Goal: Transaction & Acquisition: Purchase product/service

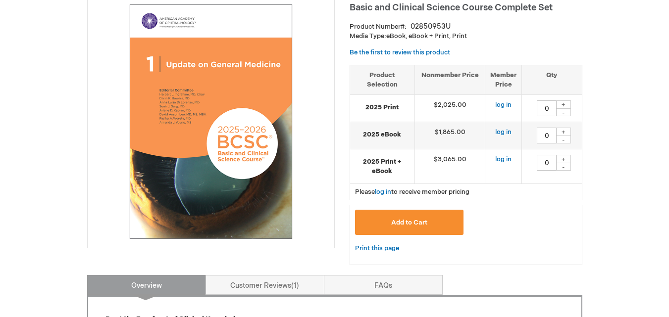
scroll to position [99, 0]
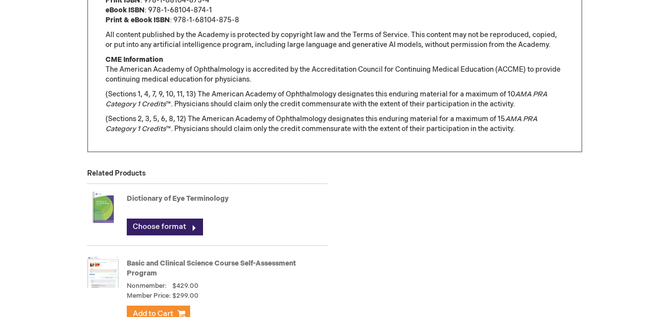
scroll to position [842, 0]
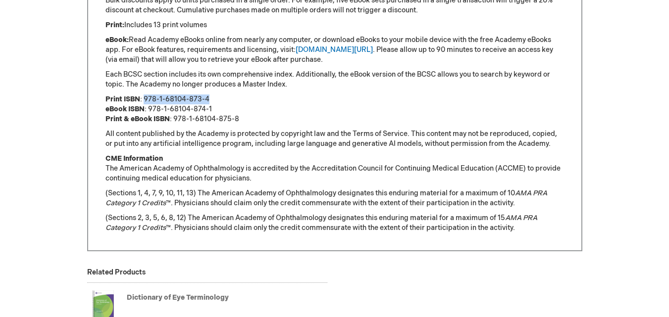
drag, startPoint x: 143, startPoint y: 98, endPoint x: 225, endPoint y: 97, distance: 82.2
click at [225, 97] on p "Print ISBN : 978-1-68104-873-4 eBook ISBN : 978-1-68104-874-1 Print & eBook ISB…" at bounding box center [334, 110] width 458 height 30
copy p "978-1-68104-873-4"
click at [328, 173] on p "CME Information The American Academy of Ophthalmology is accredited by the Accr…" at bounding box center [334, 169] width 458 height 30
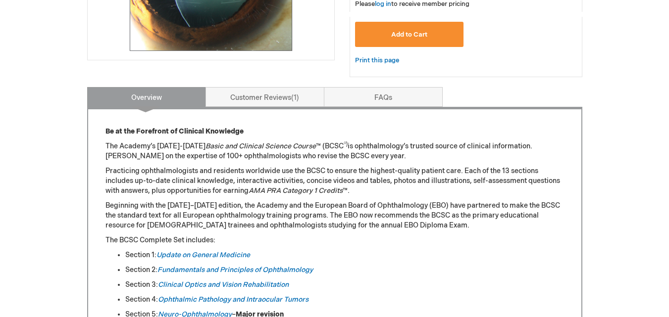
scroll to position [89, 0]
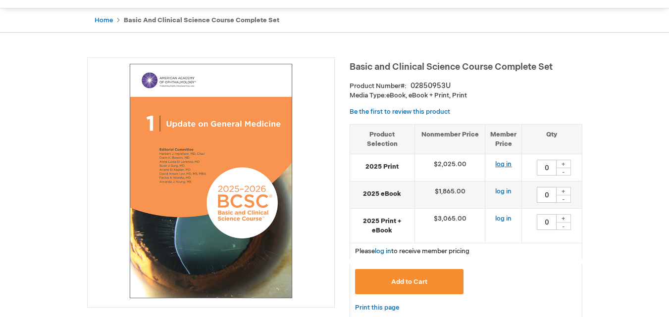
click at [500, 164] on link "log in" at bounding box center [503, 164] width 16 height 8
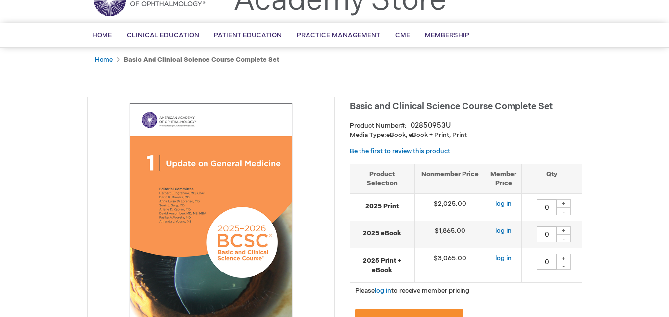
scroll to position [99, 0]
